Goal: Communication & Community: Answer question/provide support

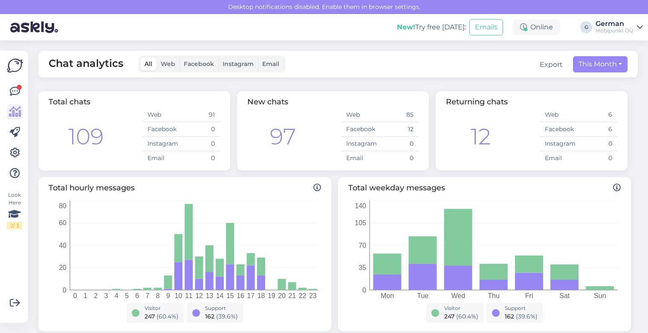
click at [15, 63] on img at bounding box center [15, 66] width 16 height 16
click at [11, 67] on img at bounding box center [15, 66] width 16 height 16
click at [16, 91] on icon at bounding box center [15, 91] width 10 height 10
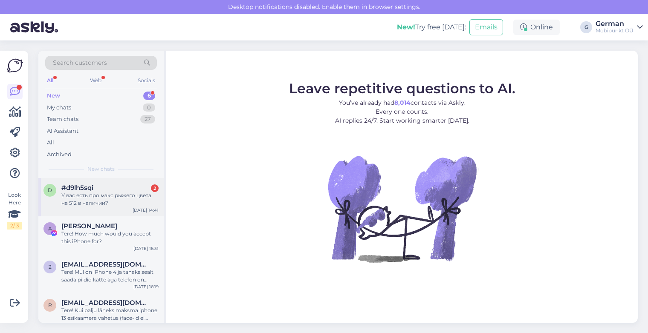
click at [100, 199] on div "У вас есть про макс рыжего цвета на 512 в наличии?" at bounding box center [109, 199] width 97 height 15
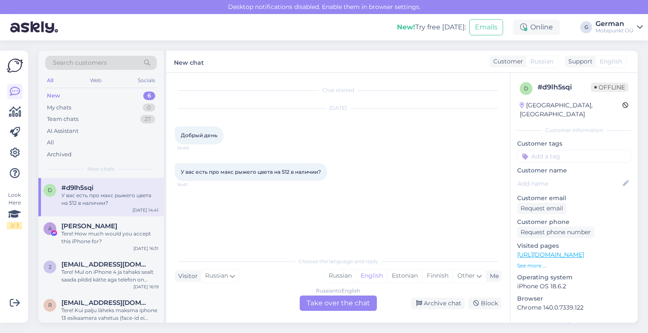
click at [336, 268] on div "Choose the language and reply Visitor Russian Me Russian English Estonian Finni…" at bounding box center [338, 282] width 326 height 58
click at [349, 269] on div "Russian English Estonian Finnish Other" at bounding box center [405, 276] width 162 height 14
click at [345, 277] on div "Russian" at bounding box center [340, 276] width 32 height 13
click at [338, 278] on div "Russian" at bounding box center [340, 276] width 32 height 13
click at [338, 147] on div "[DATE] Добрый день 14:40" at bounding box center [338, 126] width 326 height 55
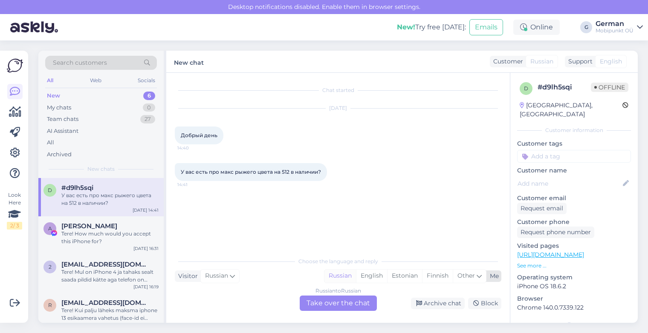
click at [336, 275] on div "Russian" at bounding box center [340, 276] width 32 height 13
click at [332, 307] on div "Russian to Russian Take over the chat" at bounding box center [338, 303] width 77 height 15
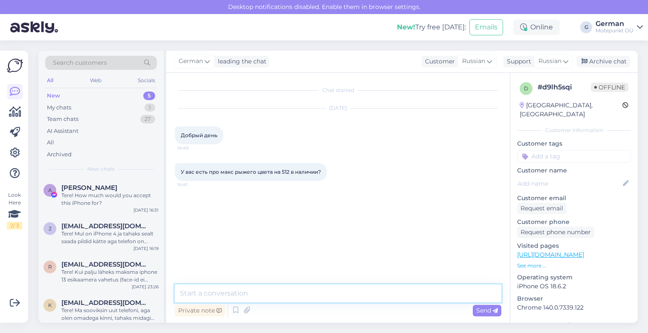
click at [258, 290] on textarea at bounding box center [338, 294] width 326 height 18
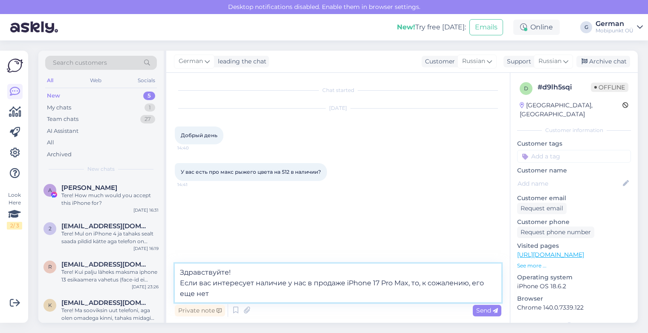
click at [406, 283] on textarea "Здравствуйте! Если вас интересует наличие у нас в продаже iPhone 17 Pro Max, то…" at bounding box center [338, 283] width 326 height 39
click at [283, 294] on textarea "Здравствуйте! Если вас интересует наличие у нас в продаже iPhone 17 Pro Max 512…" at bounding box center [338, 283] width 326 height 39
click at [310, 295] on textarea "Здравствуйте! Если вас интересует наличие у нас в продаже iPhone 17 Pro Max 512…" at bounding box center [338, 283] width 326 height 39
click at [354, 289] on textarea "Здравствуйте! Если вас интересует наличие у нас в продаже iPhone 17 Pro Max 512…" at bounding box center [338, 283] width 326 height 39
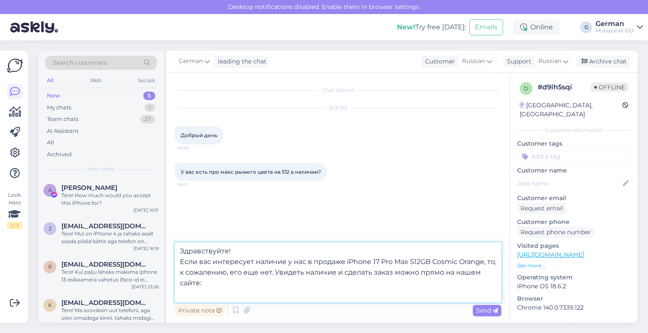
paste textarea "[URL][DOMAIN_NAME]"
click at [385, 274] on textarea "Здравствуйте! Если вас интересует наличие у нас в продаже iPhone 17 Pro Max 512…" at bounding box center [338, 272] width 326 height 60
type textarea "Здравствуйте! Если вас интересует наличие у нас в продаже iPhone 17 Pro Max 512…"
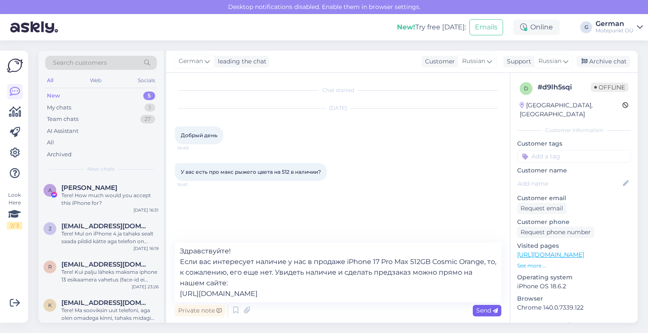
click at [485, 313] on span "Send" at bounding box center [487, 311] width 22 height 8
